Goal: Information Seeking & Learning: Learn about a topic

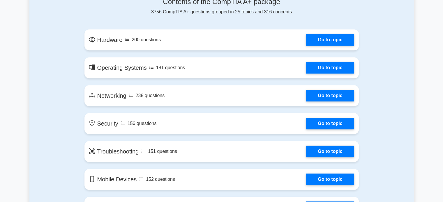
scroll to position [320, 0]
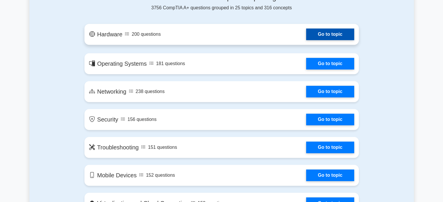
click at [342, 33] on link "Go to topic" at bounding box center [330, 35] width 48 height 12
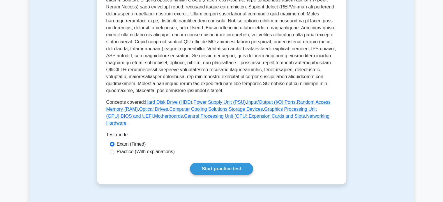
scroll to position [177, 0]
click at [246, 163] on link "Start practice test" at bounding box center [221, 169] width 63 height 12
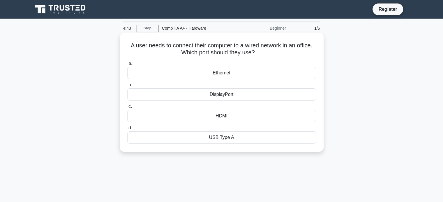
click at [246, 74] on div "Ethernet" at bounding box center [221, 73] width 189 height 12
click at [127, 66] on input "a. Ethernet" at bounding box center [127, 64] width 0 height 4
click at [239, 115] on div "PS/2 port" at bounding box center [221, 116] width 189 height 12
click at [127, 109] on input "c. PS/2 port" at bounding box center [127, 107] width 0 height 4
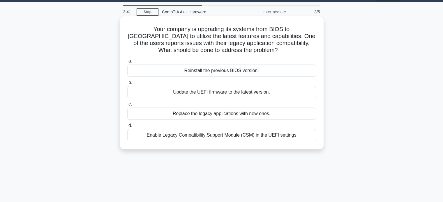
scroll to position [17, 0]
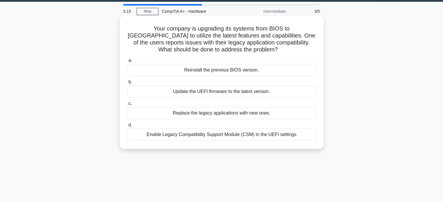
click at [236, 135] on div "Enable Legacy Compatibility Support Module (CSM) in the UEFI settings" at bounding box center [221, 135] width 189 height 12
click at [127, 127] on input "d. Enable Legacy Compatibility Support Module (CSM) in the UEFI settings" at bounding box center [127, 126] width 0 height 4
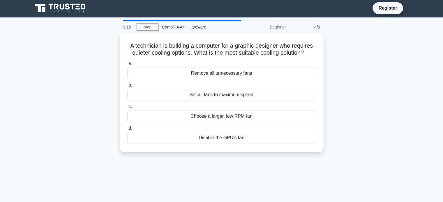
scroll to position [0, 0]
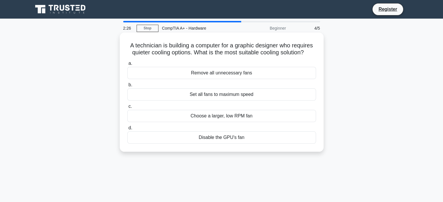
click at [241, 119] on div "Choose a larger, low RPM fan" at bounding box center [221, 116] width 189 height 12
click at [127, 109] on input "c. Choose a larger, low RPM fan" at bounding box center [127, 107] width 0 height 4
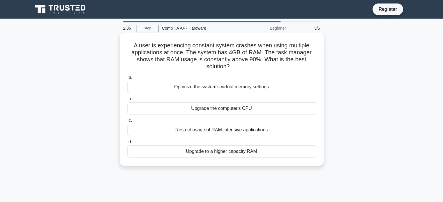
click at [230, 153] on div "Upgrade to a higher capacity RAM" at bounding box center [221, 152] width 189 height 12
click at [127, 144] on input "d. Upgrade to a higher capacity RAM" at bounding box center [127, 142] width 0 height 4
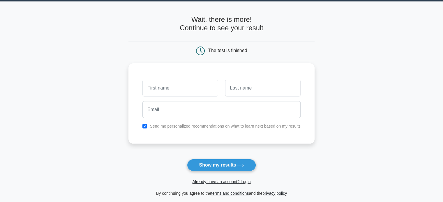
scroll to position [17, 0]
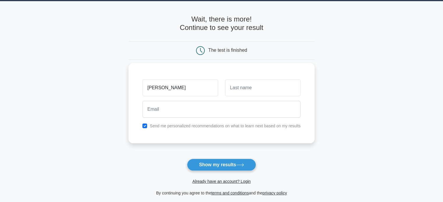
type input "hikmat"
type input "ahmadov"
click at [170, 124] on label "Send me personalized recommendations on what to learn next based on my results" at bounding box center [225, 126] width 151 height 5
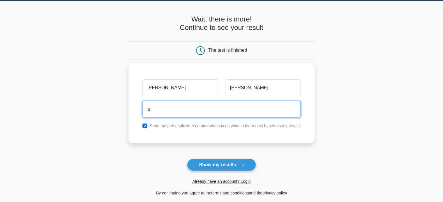
click at [178, 111] on input "a" at bounding box center [221, 109] width 158 height 17
type input "agayevehliman01@gmail.com"
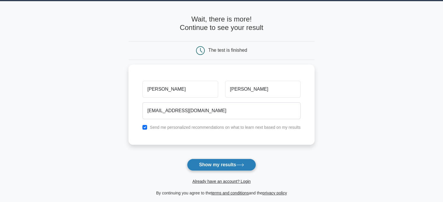
click at [220, 163] on button "Show my results" at bounding box center [221, 165] width 69 height 12
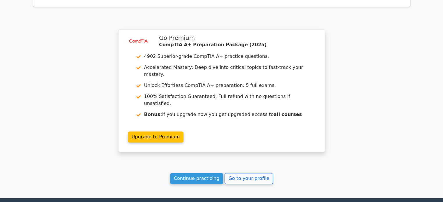
scroll to position [727, 0]
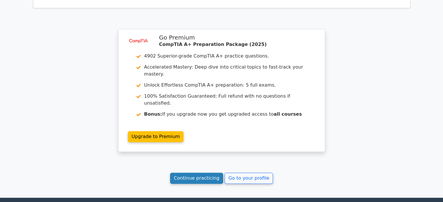
click at [214, 173] on link "Continue practicing" at bounding box center [196, 178] width 53 height 11
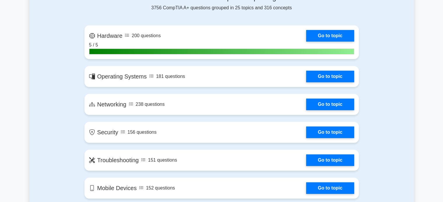
scroll to position [376, 0]
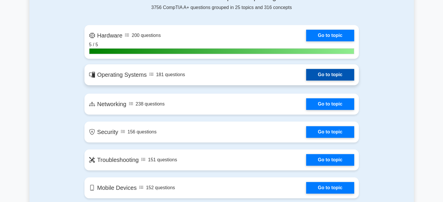
click at [318, 79] on link "Go to topic" at bounding box center [330, 75] width 48 height 12
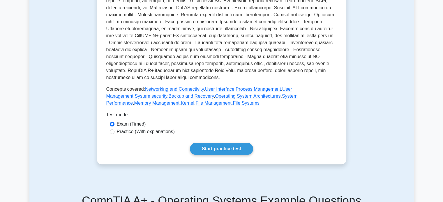
scroll to position [186, 0]
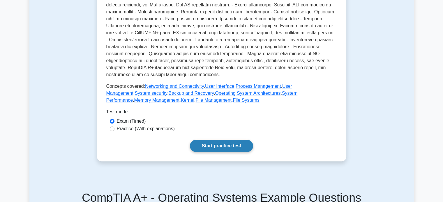
click at [236, 150] on link "Start practice test" at bounding box center [221, 146] width 63 height 12
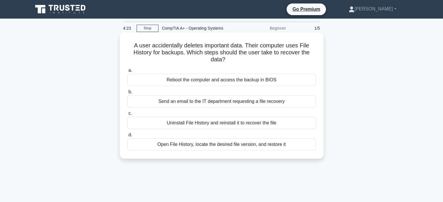
click at [226, 147] on div "Open File History, locate the desired file version, and restore it" at bounding box center [221, 145] width 189 height 12
click at [127, 137] on input "d. Open File History, locate the desired file version, and restore it" at bounding box center [127, 135] width 0 height 4
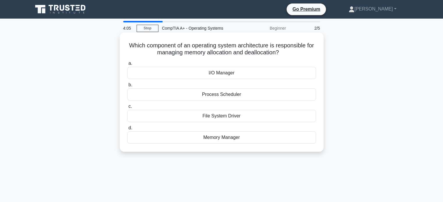
click at [226, 138] on div "Memory Manager" at bounding box center [221, 138] width 189 height 12
click at [127, 130] on input "d. Memory Manager" at bounding box center [127, 128] width 0 height 4
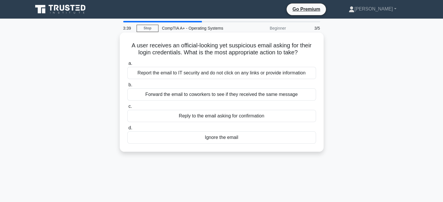
click at [228, 77] on div "Report the email to IT security and do not click on any links or provide inform…" at bounding box center [221, 73] width 189 height 12
click at [127, 66] on input "a. Report the email to IT security and do not click on any links or provide inf…" at bounding box center [127, 64] width 0 height 4
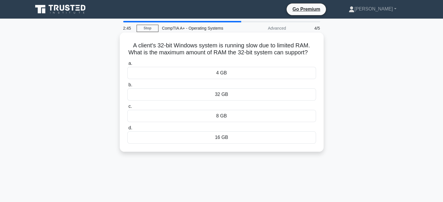
click at [238, 122] on div "8 GB" at bounding box center [221, 116] width 189 height 12
click at [127, 109] on input "c. 8 GB" at bounding box center [127, 107] width 0 height 4
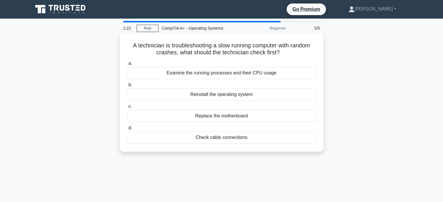
click at [214, 70] on div "Examine the running processes and their CPU usage" at bounding box center [221, 73] width 189 height 12
click at [127, 66] on input "a. Examine the running processes and their CPU usage" at bounding box center [127, 64] width 0 height 4
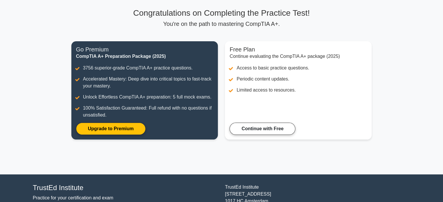
scroll to position [37, 0]
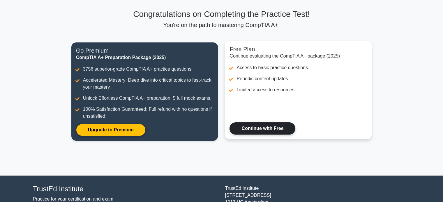
click at [245, 129] on link "Continue with Free" at bounding box center [263, 129] width 66 height 12
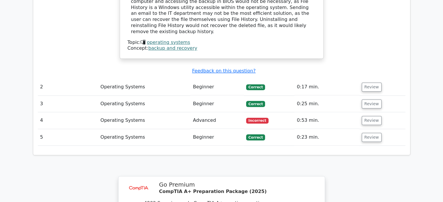
scroll to position [607, 0]
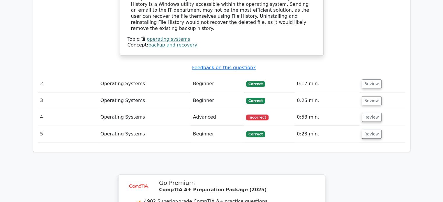
click at [253, 115] on span "Incorrect" at bounding box center [257, 118] width 22 height 6
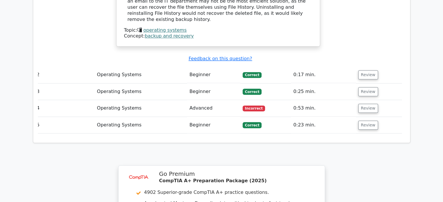
scroll to position [616, 0]
click at [367, 104] on button "Review" at bounding box center [368, 108] width 20 height 9
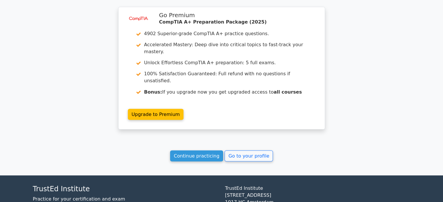
scroll to position [1019, 0]
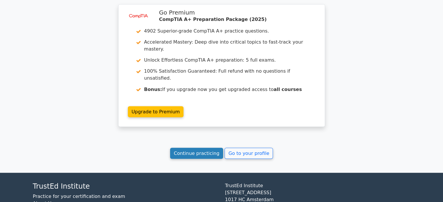
click at [209, 148] on link "Continue practicing" at bounding box center [196, 153] width 53 height 11
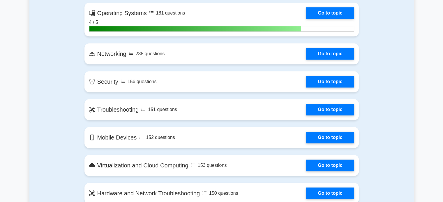
scroll to position [447, 0]
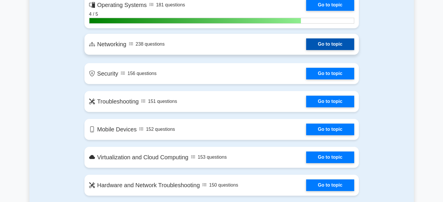
click at [334, 42] on link "Go to topic" at bounding box center [330, 44] width 48 height 12
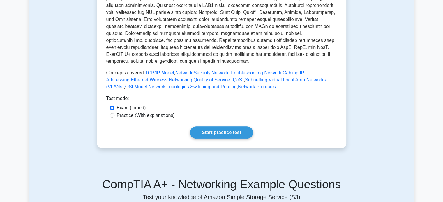
scroll to position [212, 0]
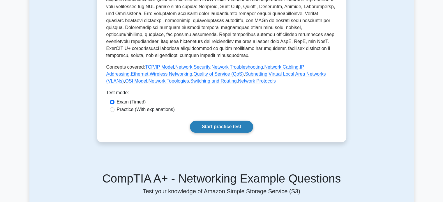
click at [241, 127] on link "Start practice test" at bounding box center [221, 127] width 63 height 12
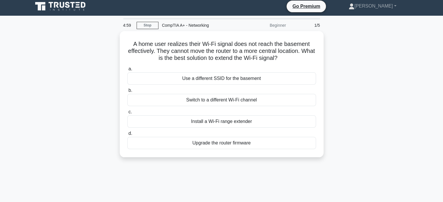
scroll to position [3, 0]
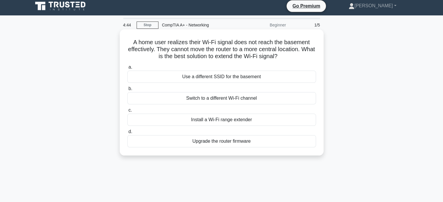
click at [231, 125] on div "Install a Wi-Fi range extender" at bounding box center [221, 120] width 189 height 12
click at [127, 112] on input "c. Install a Wi-Fi range extender" at bounding box center [127, 111] width 0 height 4
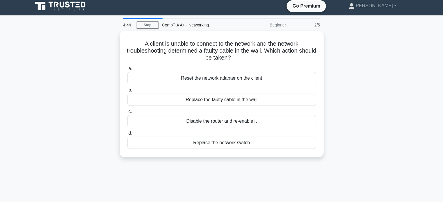
scroll to position [0, 0]
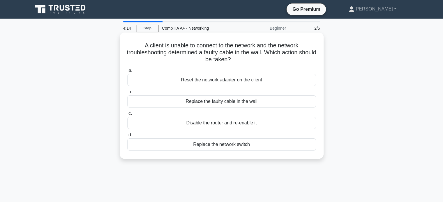
click at [246, 102] on div "Replace the faulty cable in the wall" at bounding box center [221, 102] width 189 height 12
click at [127, 94] on input "b. Replace the faulty cable in the wall" at bounding box center [127, 92] width 0 height 4
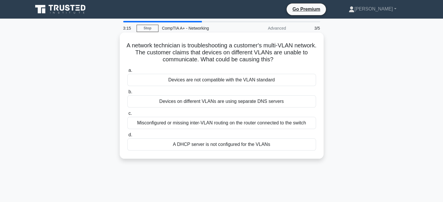
click at [226, 145] on div "A DHCP server is not configured for the VLANs" at bounding box center [221, 145] width 189 height 12
click at [127, 137] on input "d. A DHCP server is not configured for the VLANs" at bounding box center [127, 135] width 0 height 4
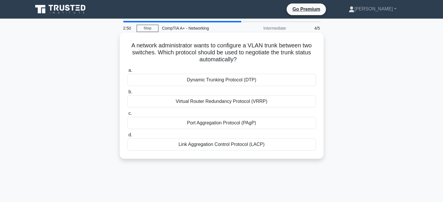
click at [236, 81] on div "Dynamic Trunking Protocol (DTP)" at bounding box center [221, 80] width 189 height 12
click at [127, 73] on input "a. Dynamic Trunking Protocol (DTP)" at bounding box center [127, 71] width 0 height 4
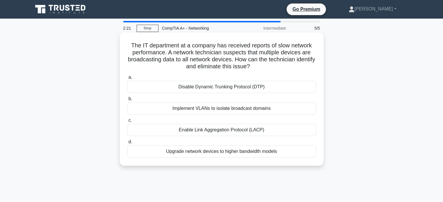
click at [220, 112] on div "Implement VLANs to isolate broadcast domains" at bounding box center [221, 109] width 189 height 12
click at [127, 101] on input "b. Implement VLANs to isolate broadcast domains" at bounding box center [127, 99] width 0 height 4
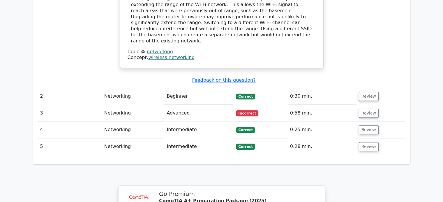
scroll to position [602, 0]
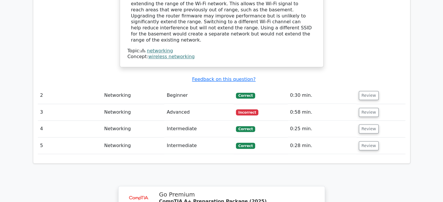
click at [207, 104] on td "Advanced" at bounding box center [198, 112] width 69 height 17
click at [250, 110] on span "Incorrect" at bounding box center [247, 113] width 22 height 6
click at [370, 108] on button "Review" at bounding box center [369, 112] width 20 height 9
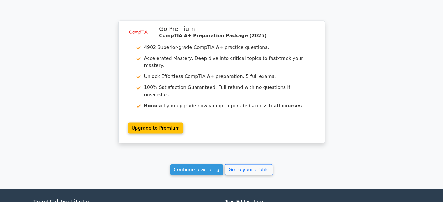
scroll to position [1026, 0]
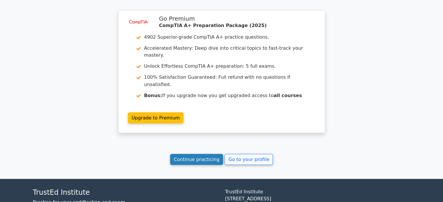
click at [200, 154] on link "Continue practicing" at bounding box center [196, 159] width 53 height 11
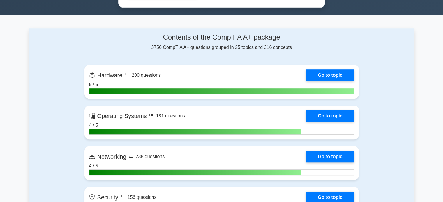
scroll to position [332, 0]
